Goal: Task Accomplishment & Management: Manage account settings

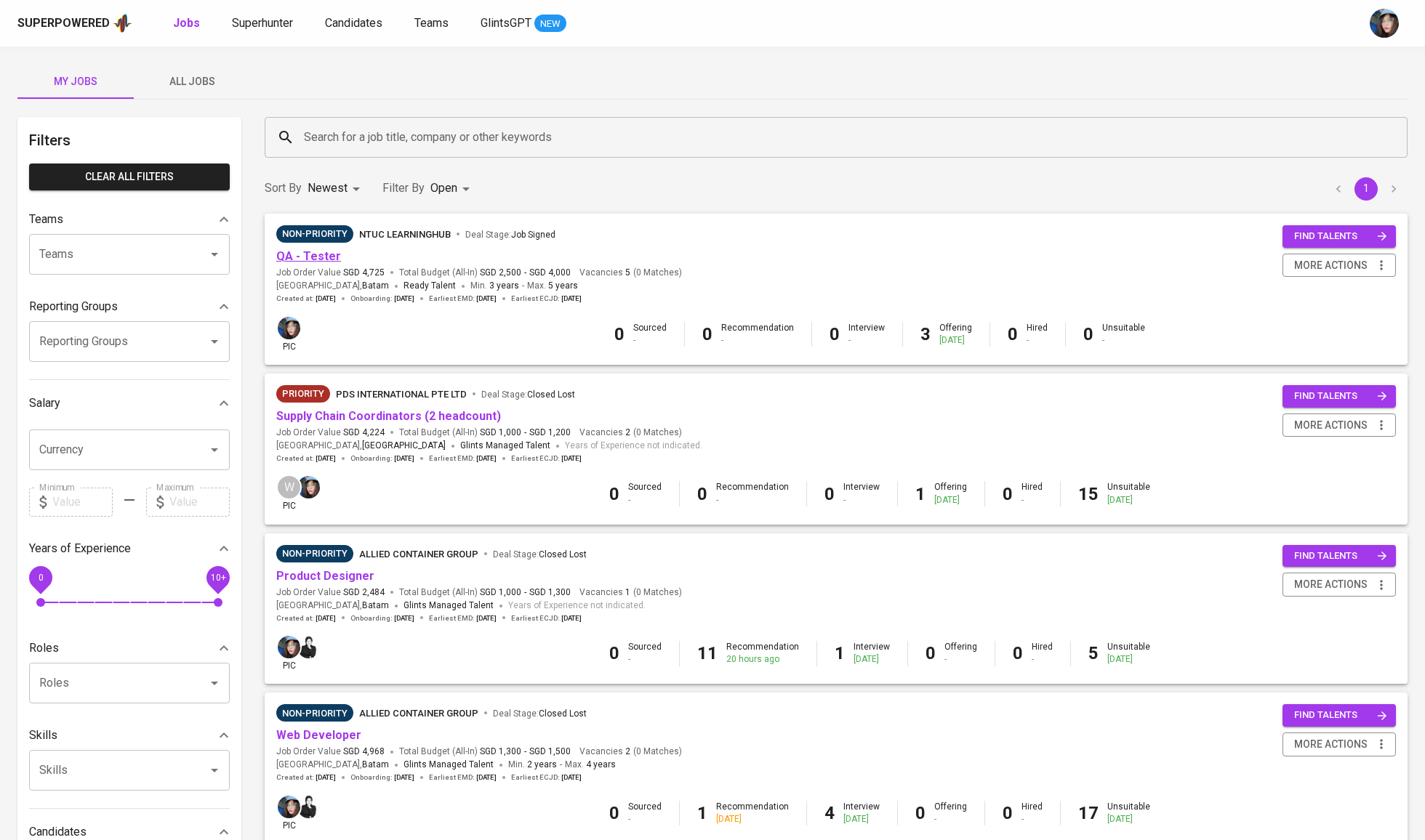
click at [330, 250] on link "QA - Tester" at bounding box center [309, 256] width 65 height 14
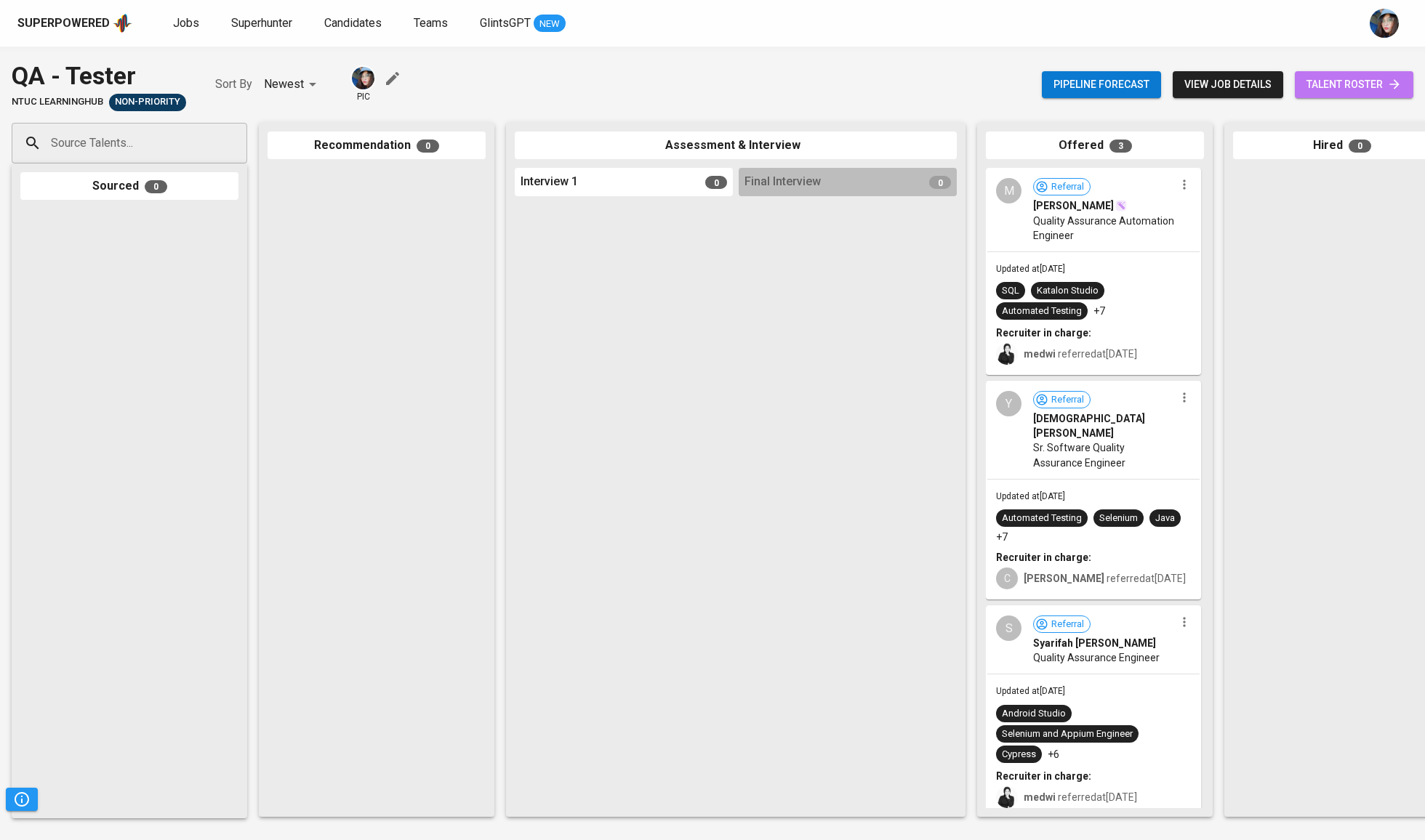
click at [1355, 73] on link "talent roster" at bounding box center [1354, 84] width 118 height 27
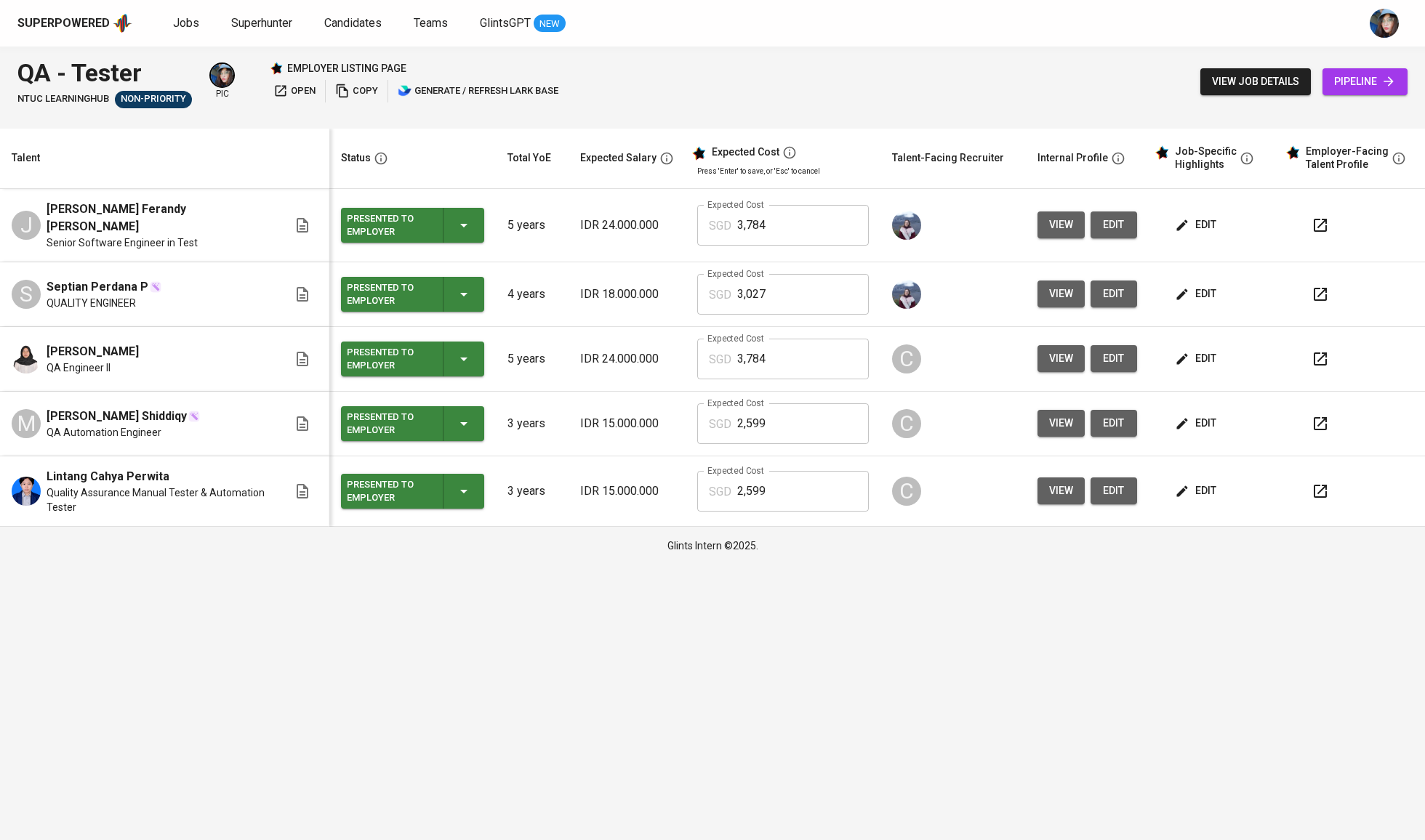
click at [473, 286] on icon "button" at bounding box center [463, 294] width 18 height 18
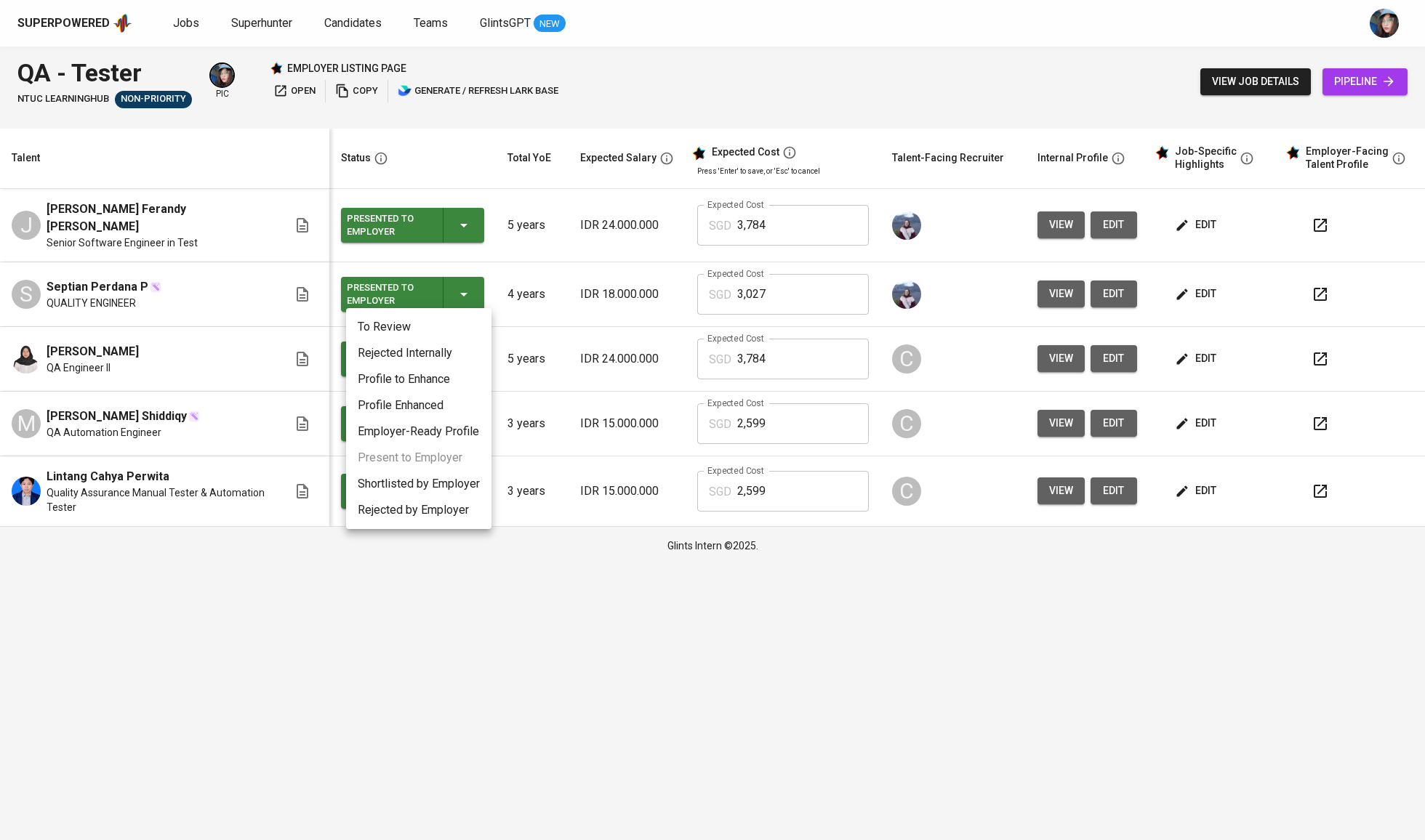
click at [478, 478] on li "Shortlisted by Employer" at bounding box center [419, 484] width 145 height 26
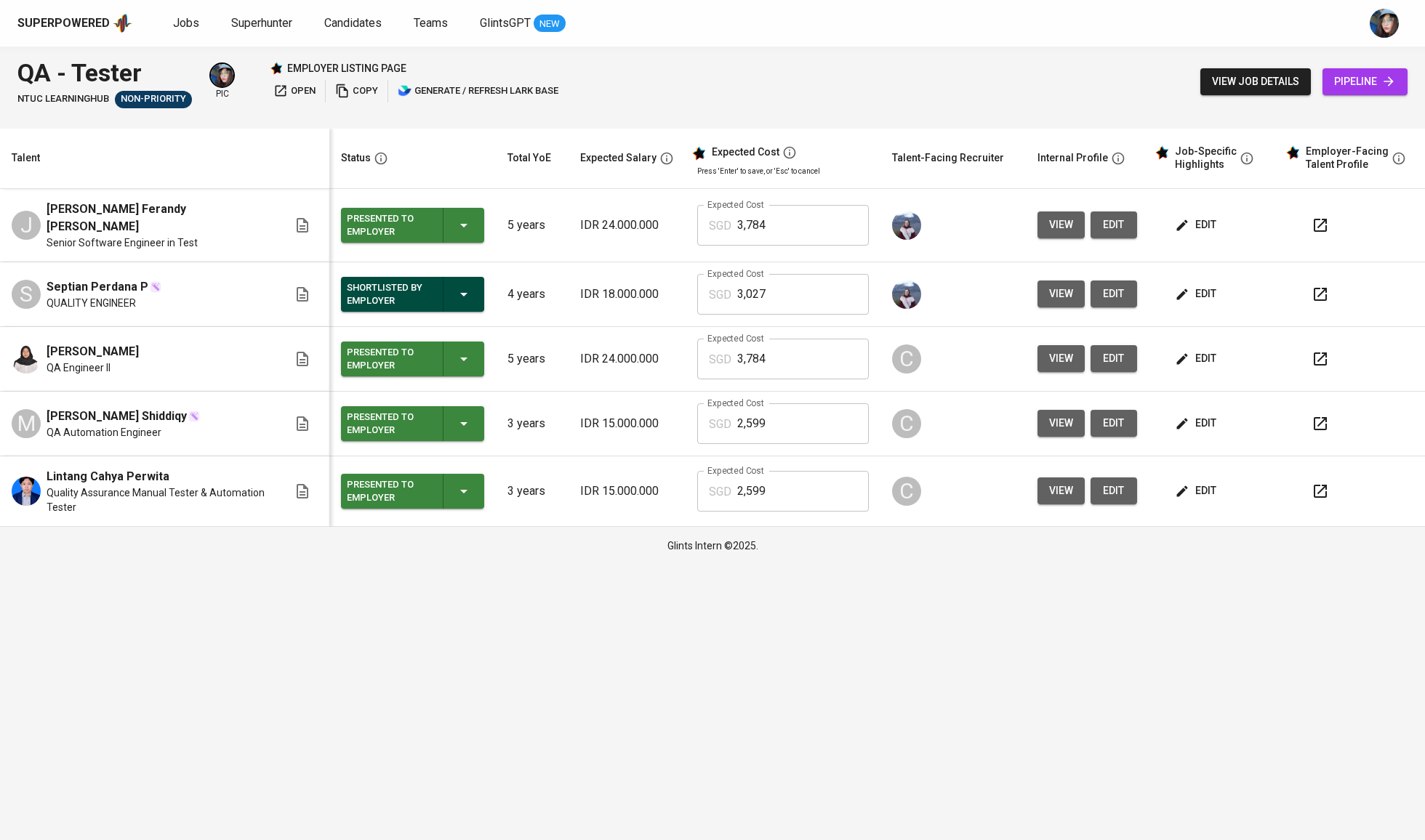
click at [446, 491] on div "Presented to Employer" at bounding box center [412, 491] width 131 height 35
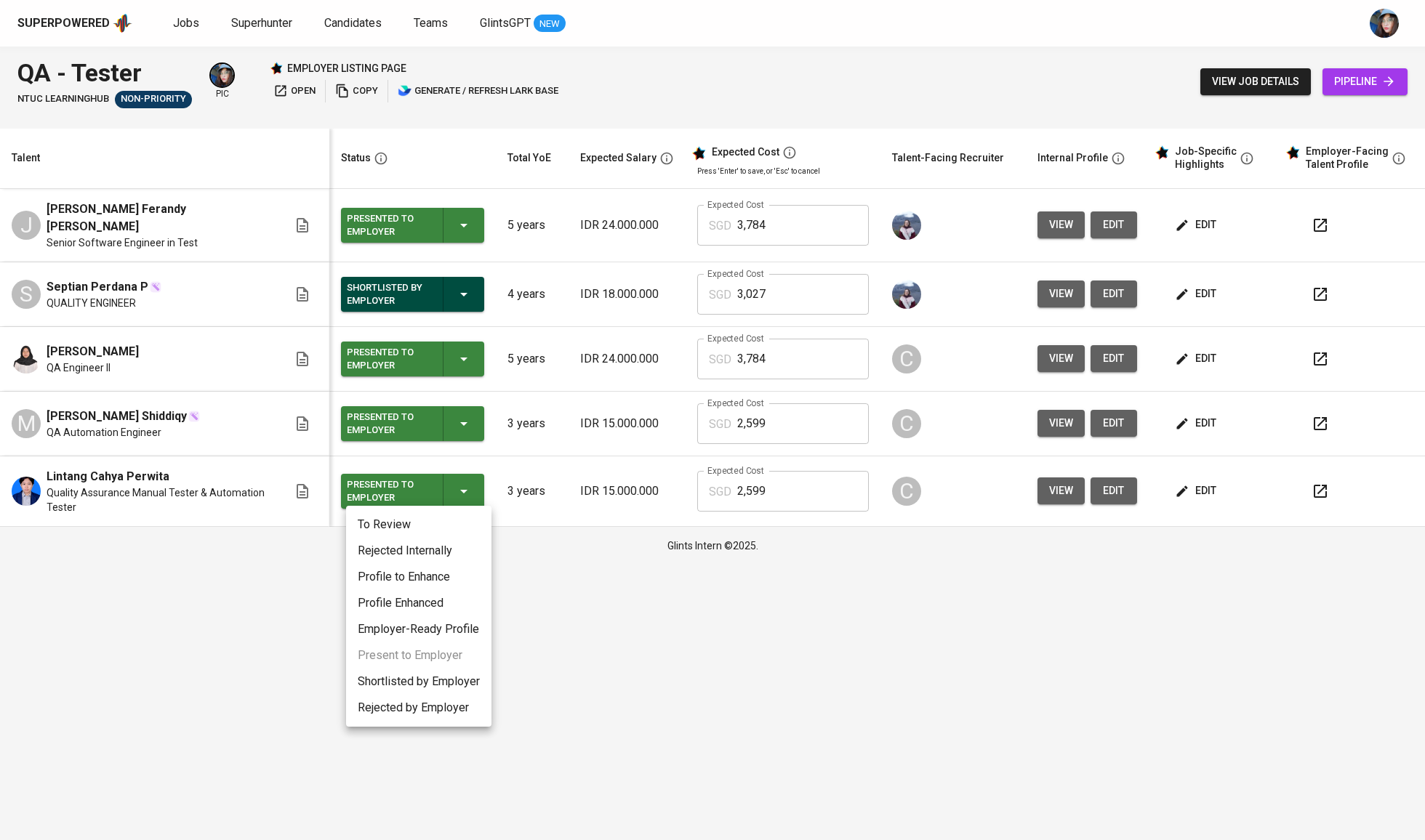
click at [432, 686] on li "Shortlisted by Employer" at bounding box center [419, 682] width 145 height 26
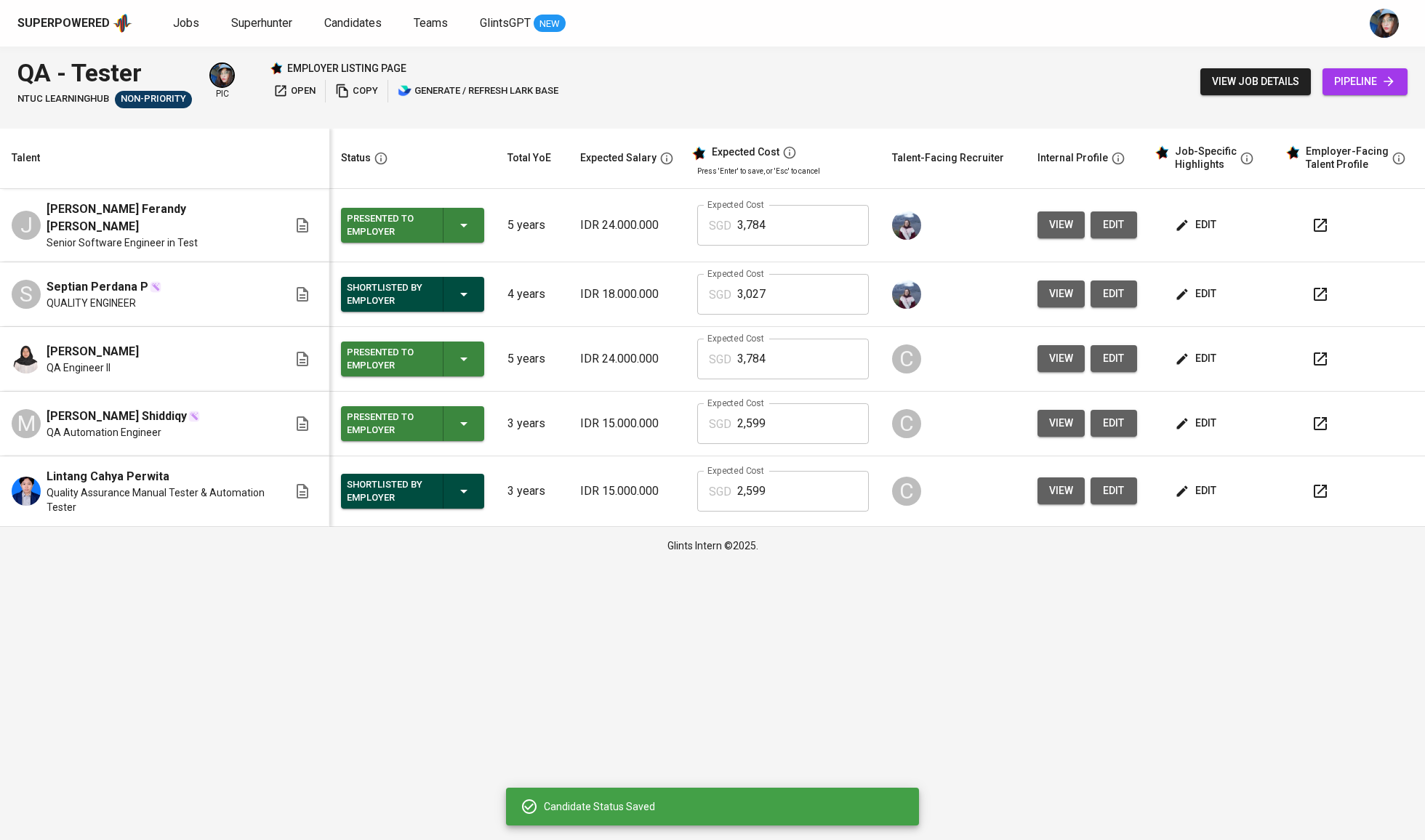
click at [107, 469] on span "Lintang Cahya Perwita" at bounding box center [107, 476] width 123 height 18
copy span "Lintang Cahya Perwita"
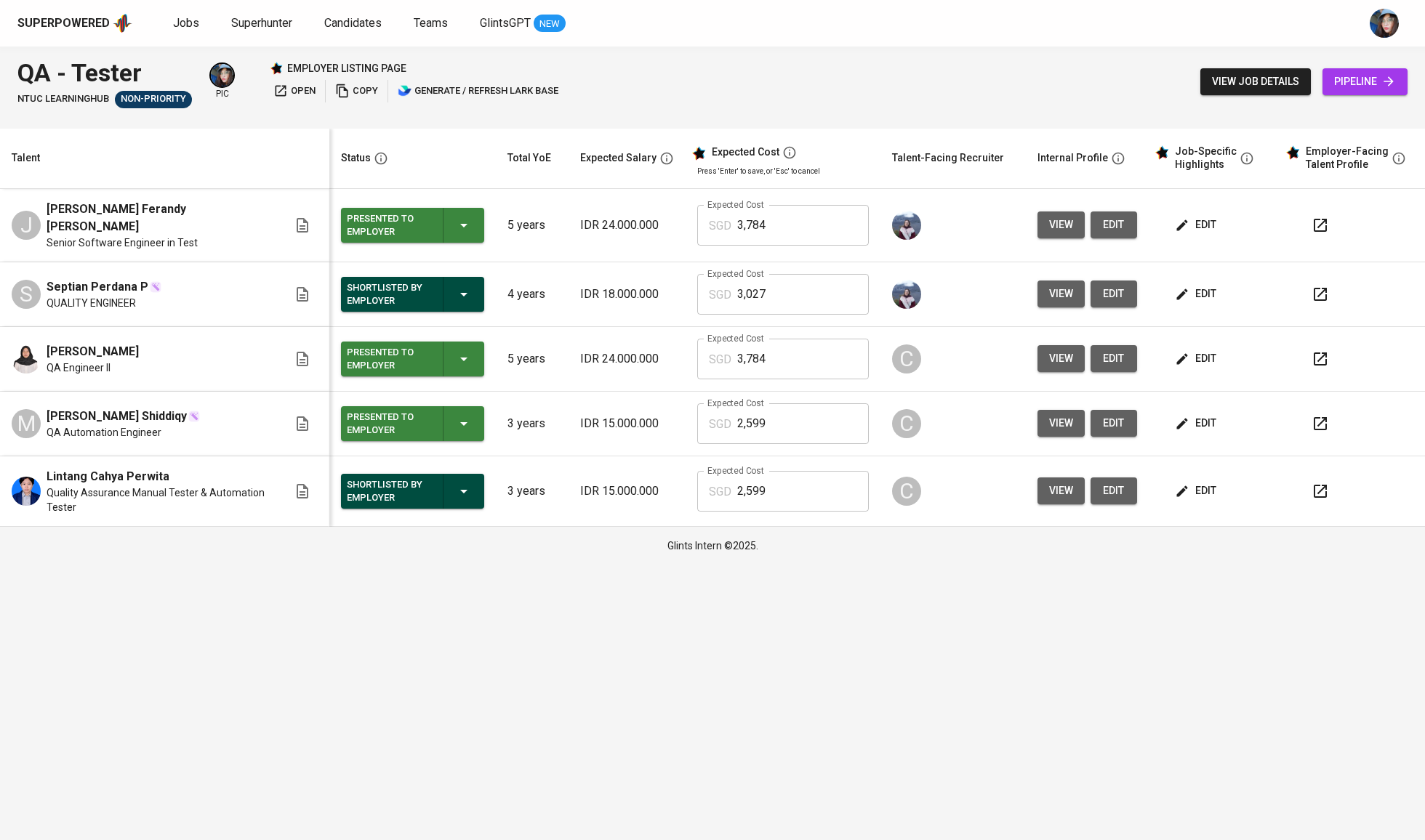
click at [125, 414] on span "[PERSON_NAME] Shiddiqy" at bounding box center [117, 416] width 141 height 18
copy span "[PERSON_NAME] Shiddiqy"
click at [463, 435] on td "Presented to Employer" at bounding box center [412, 424] width 166 height 65
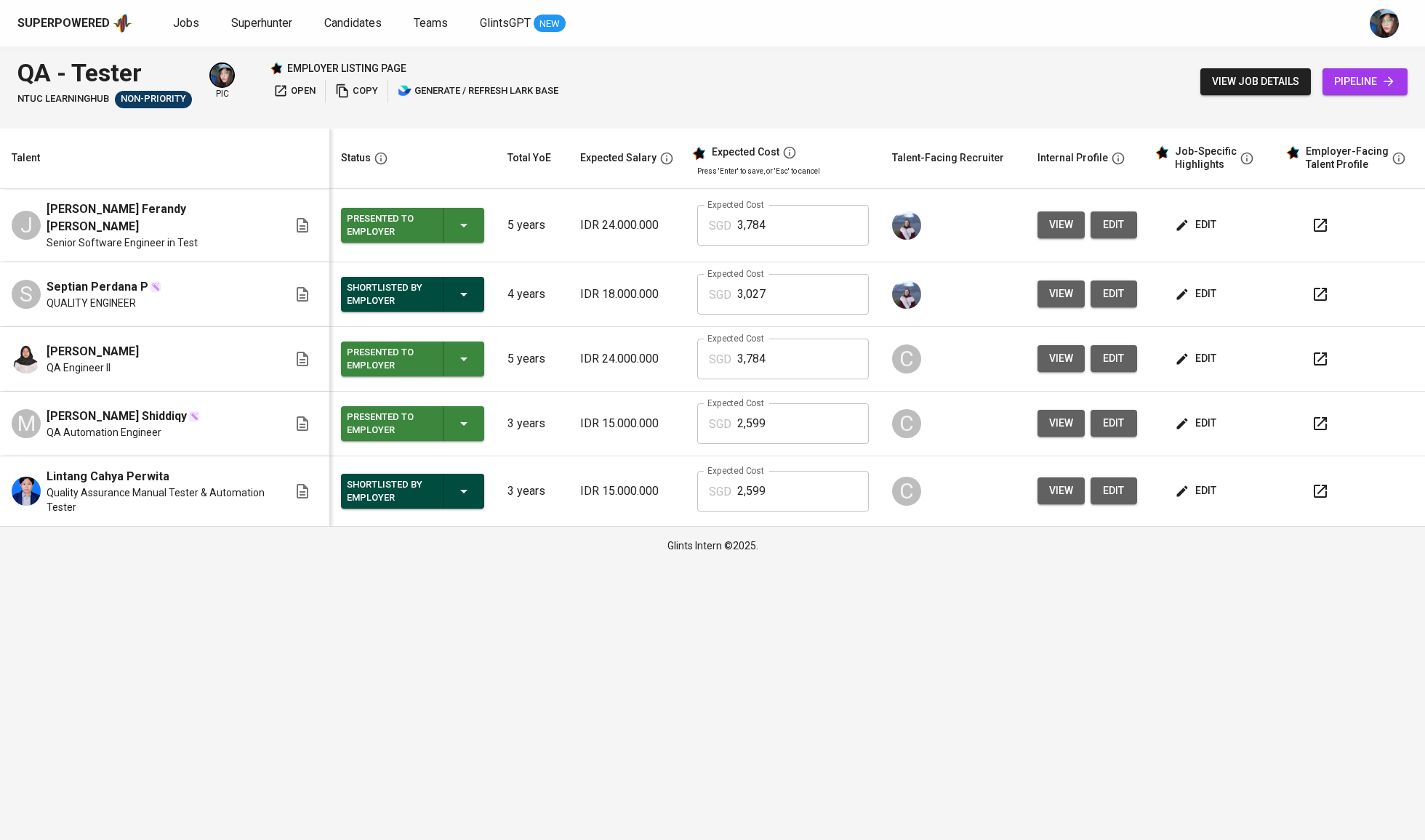
click at [483, 422] on button "Presented to Employer" at bounding box center [412, 423] width 143 height 35
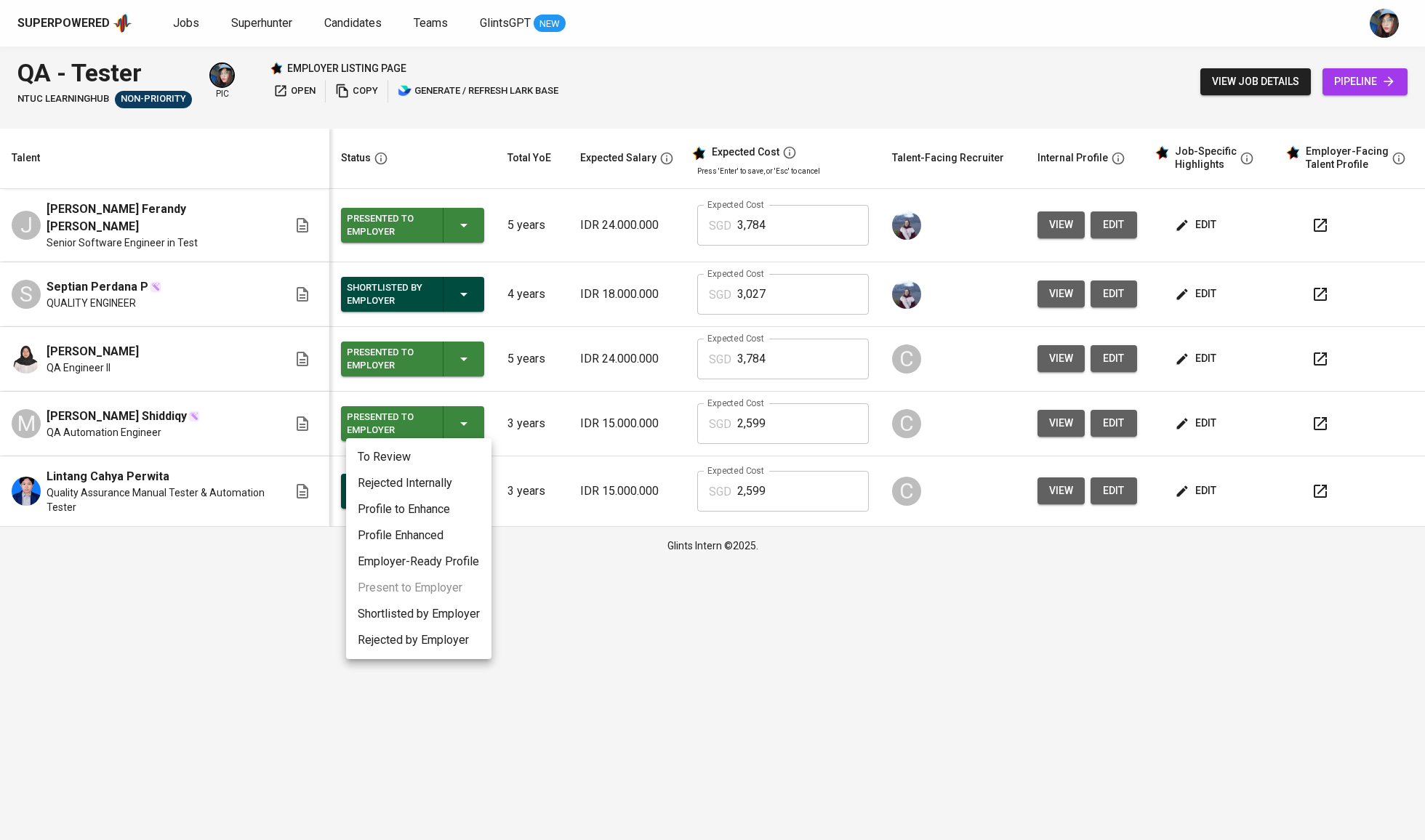
click at [422, 622] on li "Shortlisted by Employer" at bounding box center [419, 615] width 145 height 26
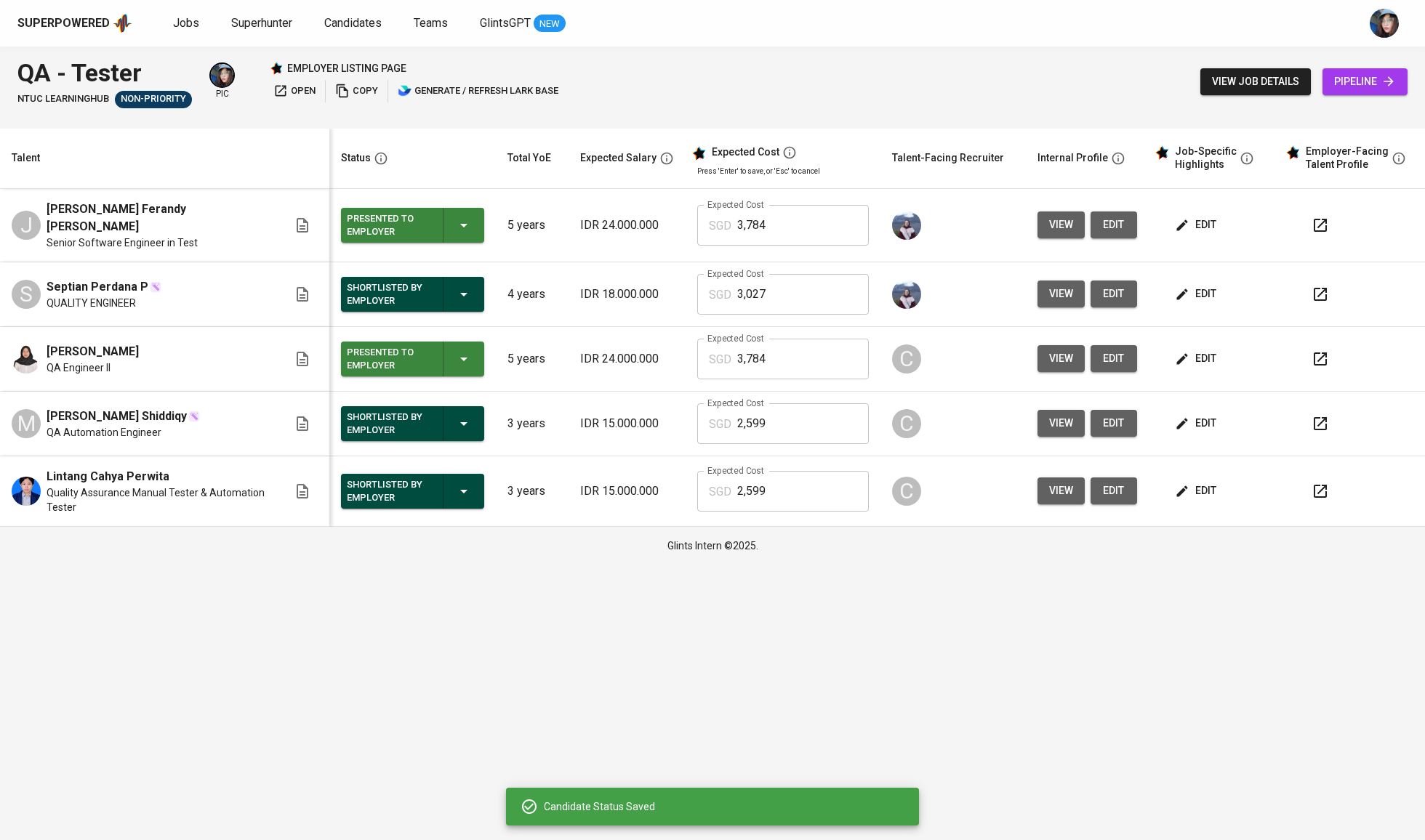
click at [588, 296] on td "IDR 18.000.000" at bounding box center [627, 295] width 117 height 65
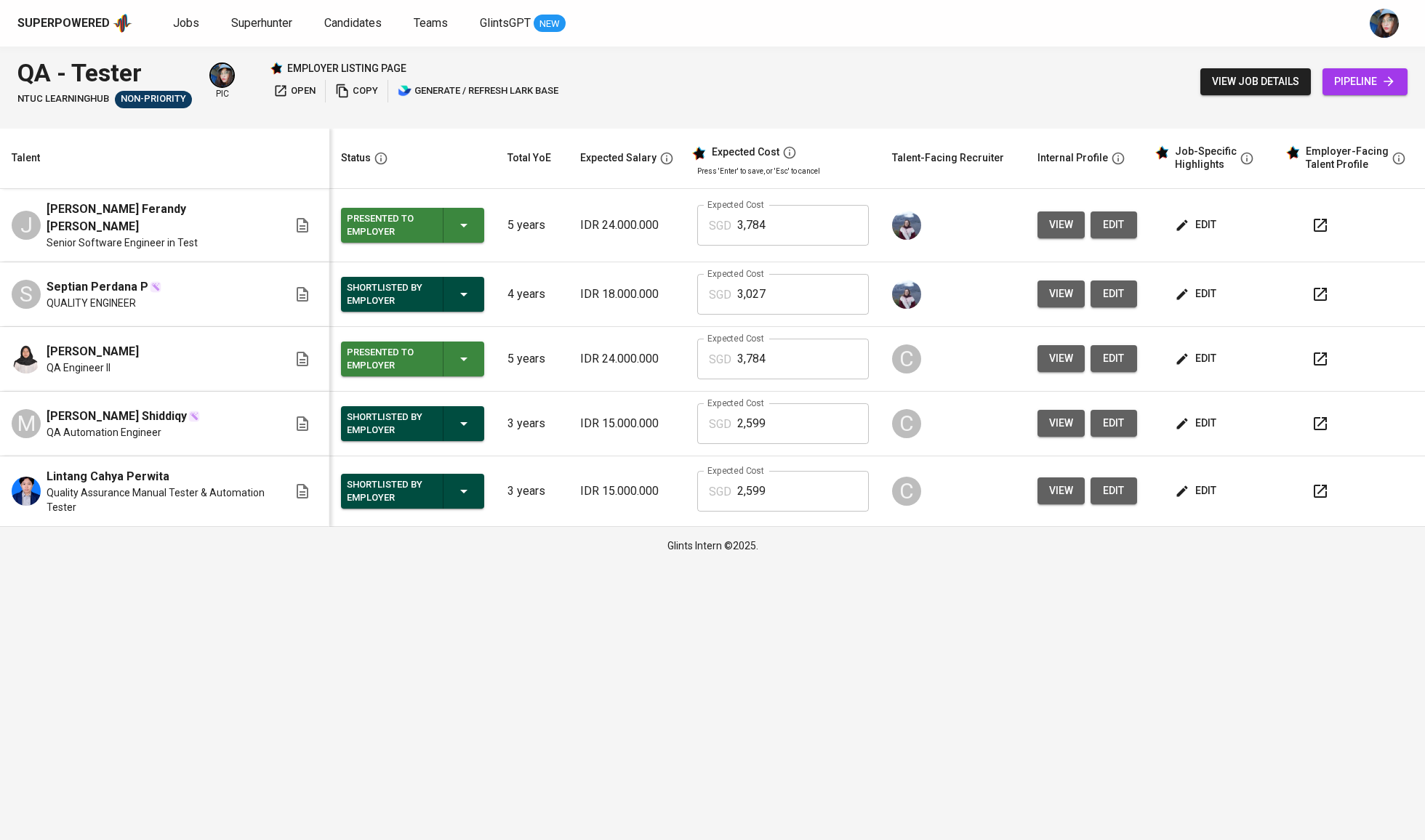
click at [472, 224] on icon "button" at bounding box center [463, 225] width 18 height 18
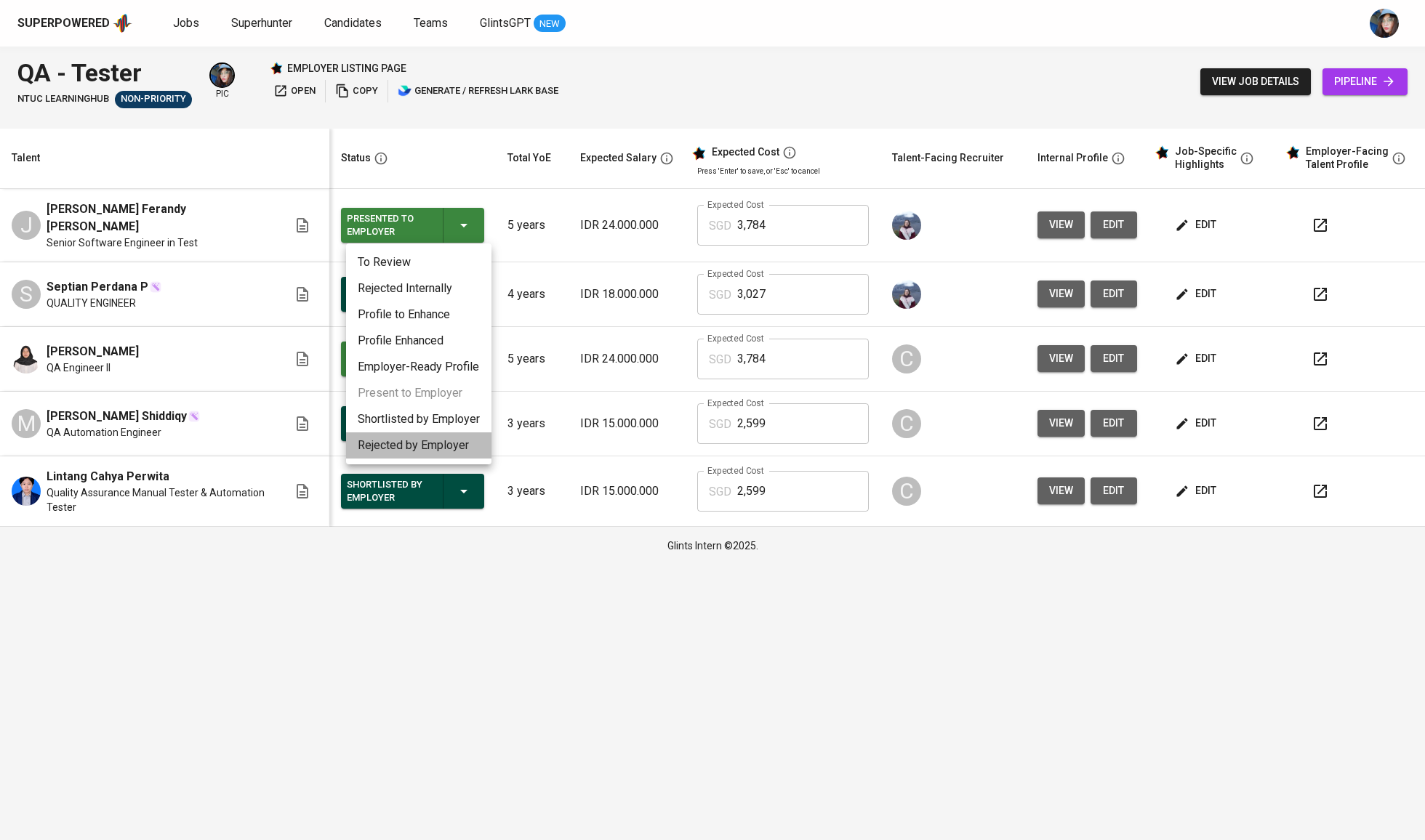
click at [422, 439] on li "Rejected by Employer" at bounding box center [419, 445] width 145 height 26
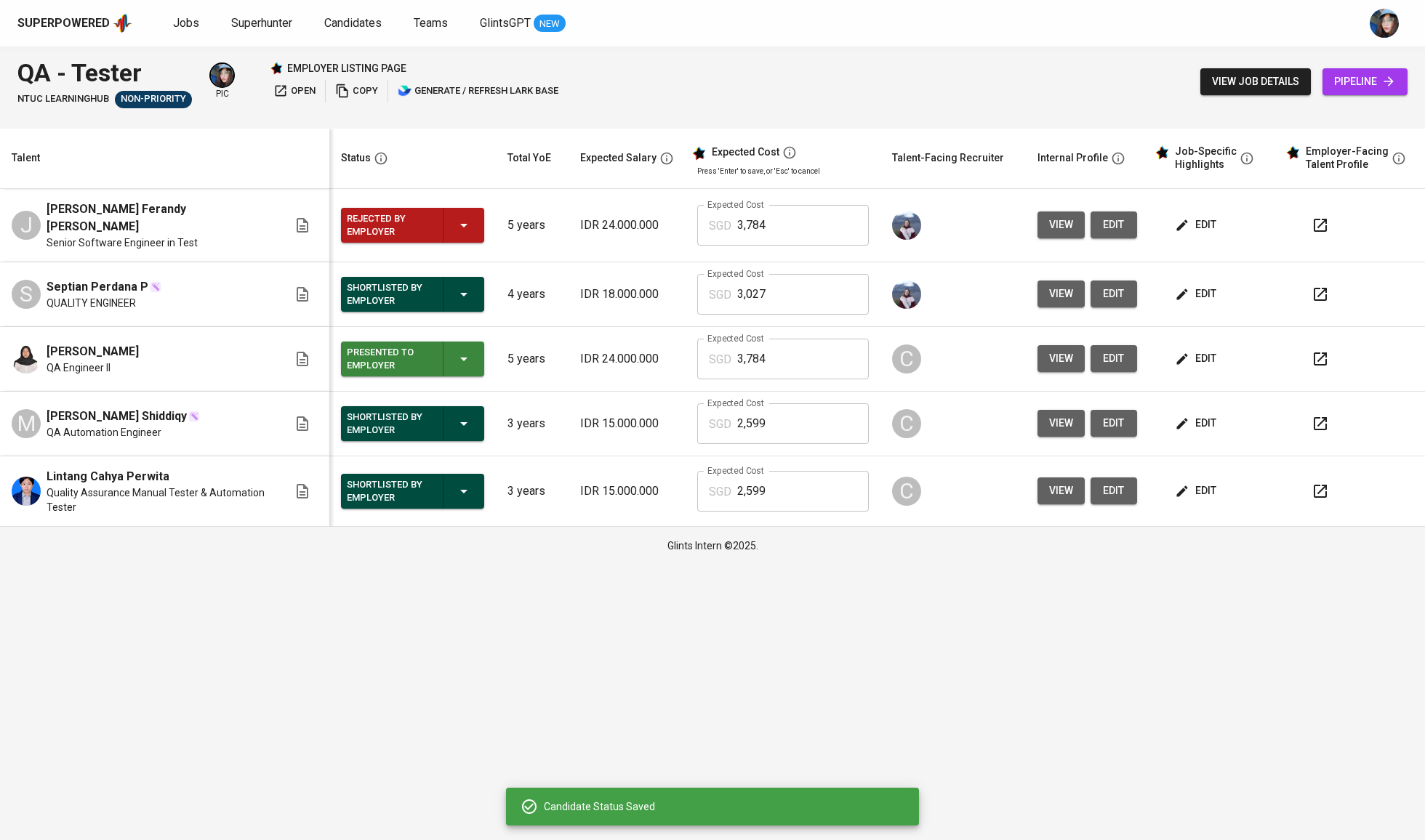
click at [471, 351] on icon "button" at bounding box center [463, 359] width 18 height 18
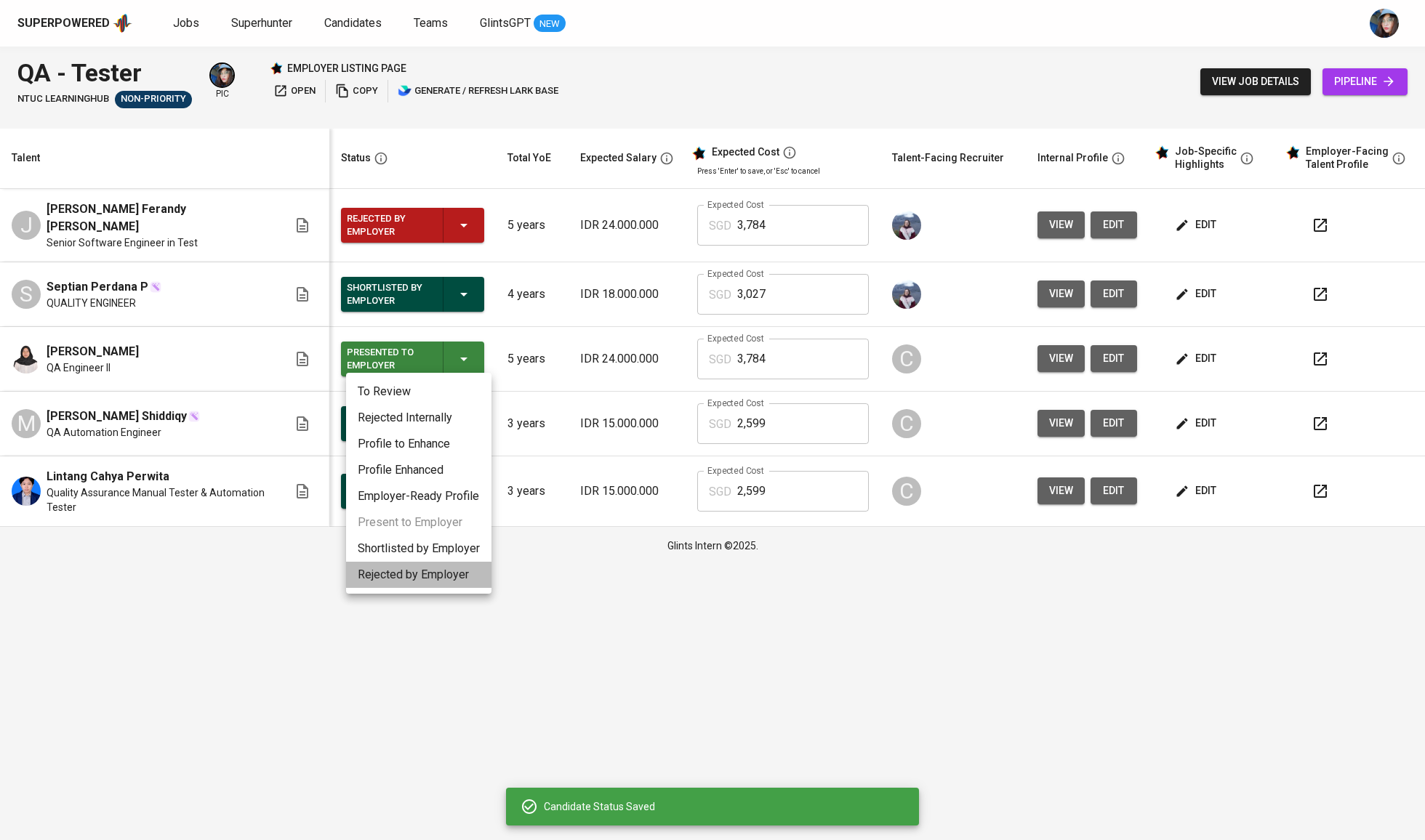
click at [430, 571] on li "Rejected by Employer" at bounding box center [419, 575] width 145 height 26
